Goal: Check status

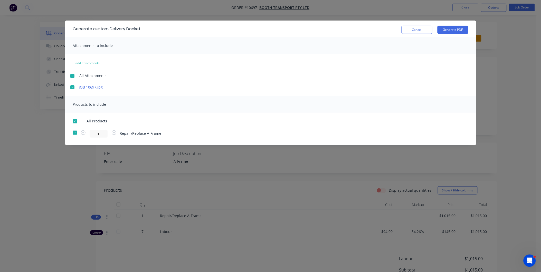
click at [429, 29] on button "Cancel" at bounding box center [417, 30] width 31 height 8
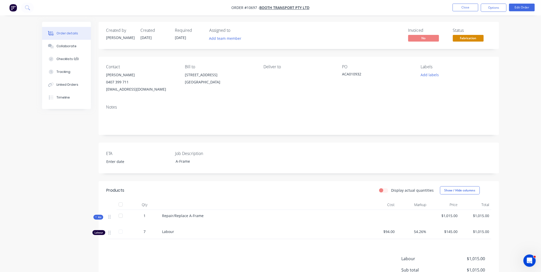
click at [489, 13] on nav "Order #10697 - Booth Transport Pty Ltd Close Options Edit Order" at bounding box center [270, 7] width 541 height 15
click at [496, 8] on button "Options" at bounding box center [494, 8] width 26 height 8
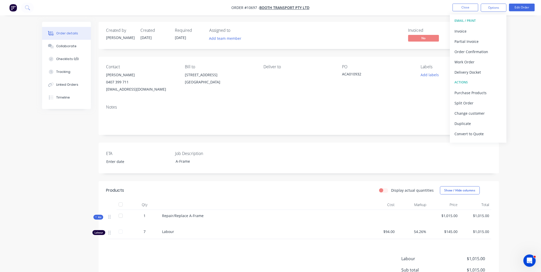
click at [382, 19] on div "Order details Collaborate Checklists 0/0 Tracking Linked Orders Timeline Order …" at bounding box center [270, 165] width 541 height 331
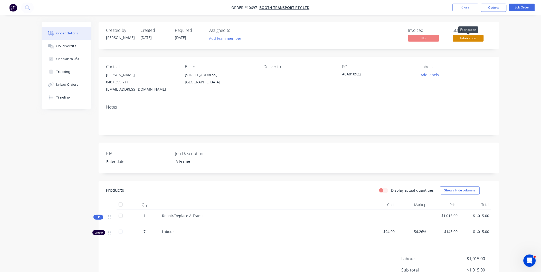
click at [469, 35] on span "Fabrication" at bounding box center [468, 38] width 31 height 6
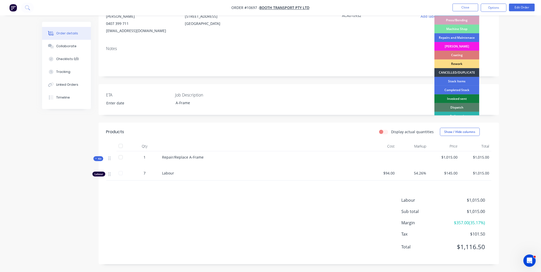
scroll to position [46, 0]
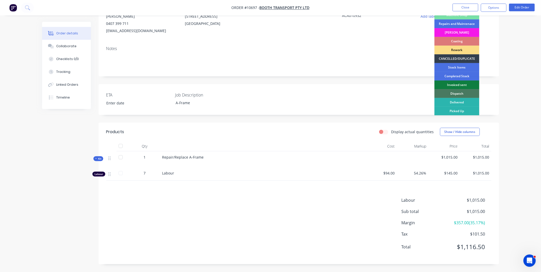
click at [464, 94] on div "Dispatch" at bounding box center [457, 93] width 45 height 9
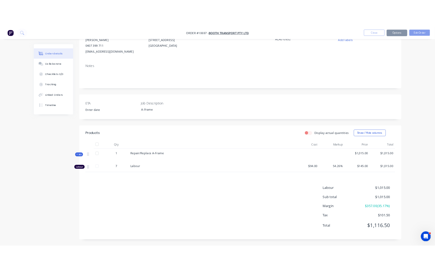
scroll to position [0, 0]
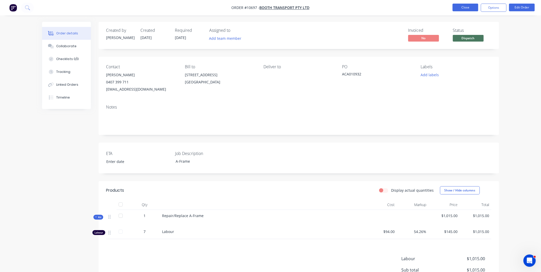
click at [460, 10] on button "Close" at bounding box center [466, 8] width 26 height 8
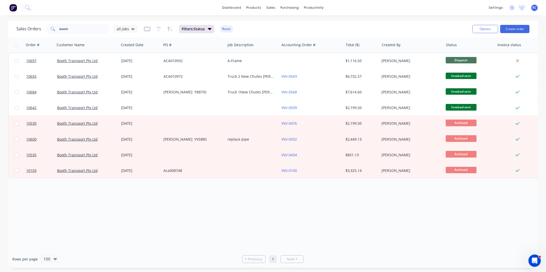
drag, startPoint x: 365, startPoint y: 210, endPoint x: 357, endPoint y: 208, distance: 7.6
click at [359, 211] on div "Order # Customer Name Created Date PO # Job Description Accounting Order # Tota…" at bounding box center [272, 143] width 529 height 213
